Goal: Information Seeking & Learning: Learn about a topic

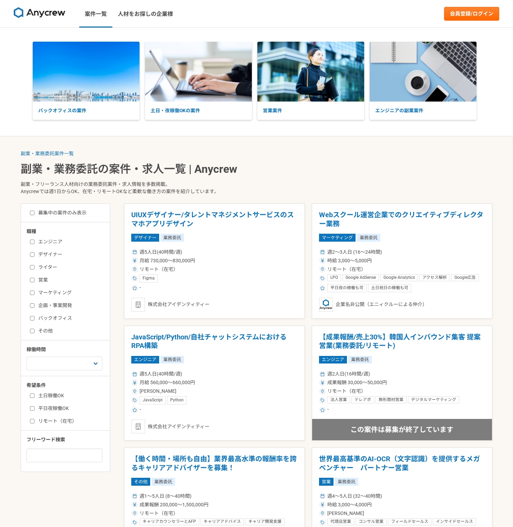
click at [57, 242] on label "エンジニア" at bounding box center [69, 241] width 79 height 7
click at [34, 242] on input "エンジニア" at bounding box center [32, 242] width 4 height 4
checkbox input "true"
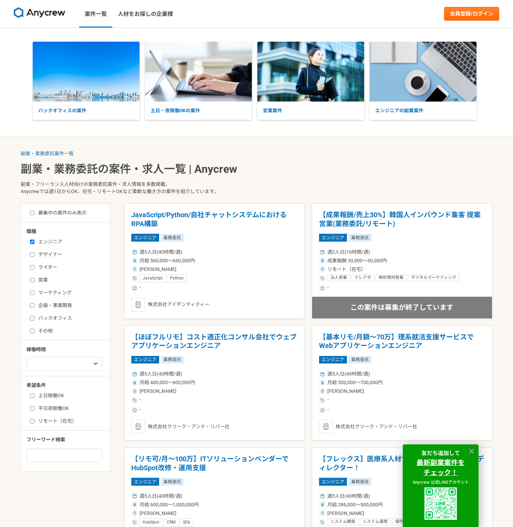
click at [57, 408] on label "平日夜稼働OK" at bounding box center [69, 408] width 79 height 7
click at [34, 408] on input "平日夜稼働OK" at bounding box center [32, 408] width 4 height 4
checkbox input "true"
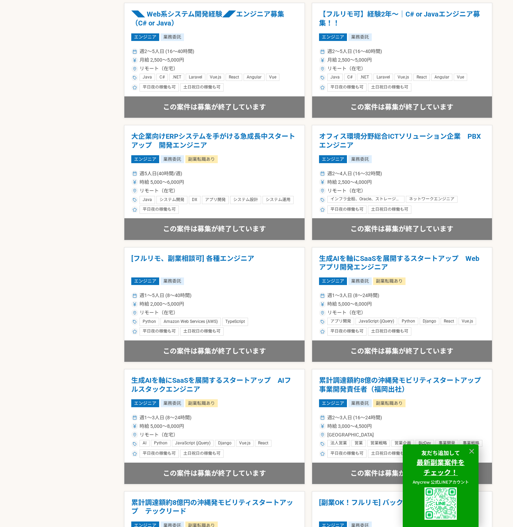
scroll to position [1062, 0]
